Goal: Transaction & Acquisition: Subscribe to service/newsletter

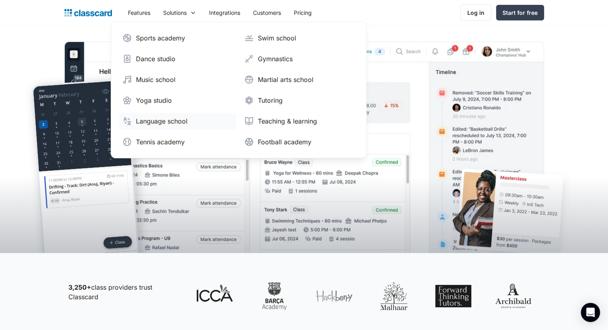
scroll to position [202, 0]
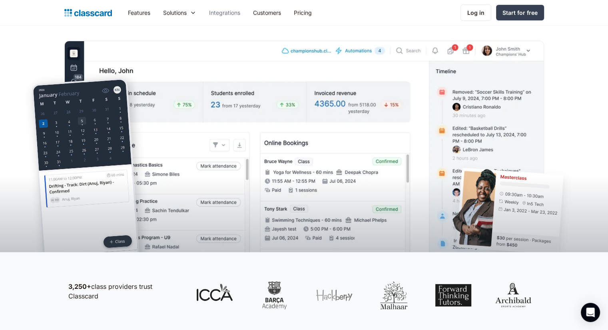
click at [234, 12] on link "Integrations" at bounding box center [225, 13] width 44 height 18
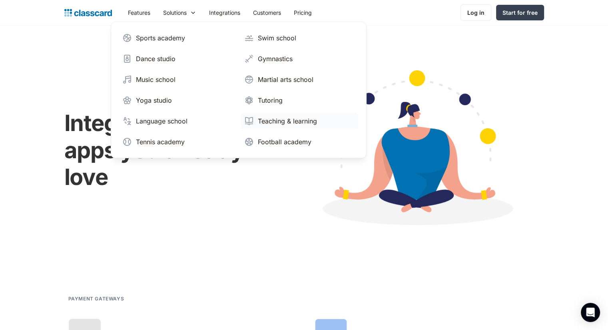
click at [266, 116] on link "Teaching & learning" at bounding box center [299, 121] width 117 height 16
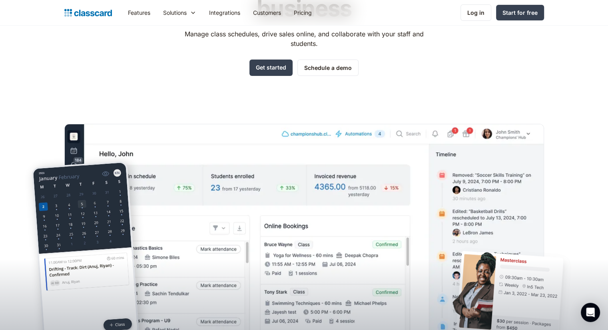
scroll to position [120, 0]
click at [270, 69] on link "Get started" at bounding box center [271, 67] width 43 height 16
